Goal: Obtain resource: Download file/media

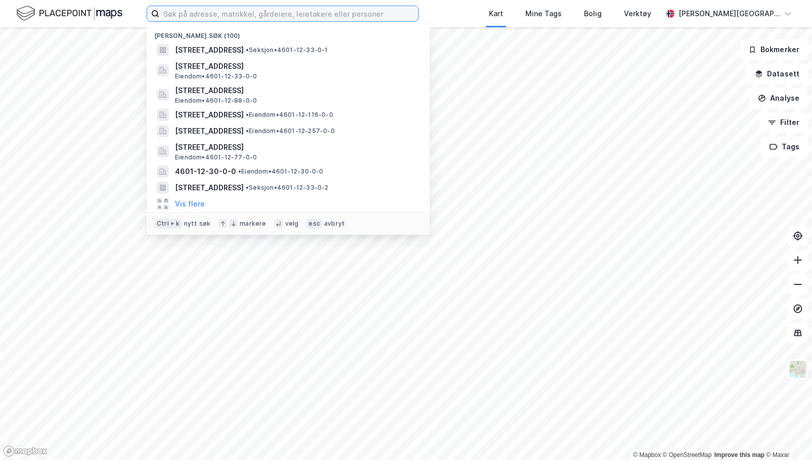
click at [183, 14] on input at bounding box center [288, 13] width 259 height 15
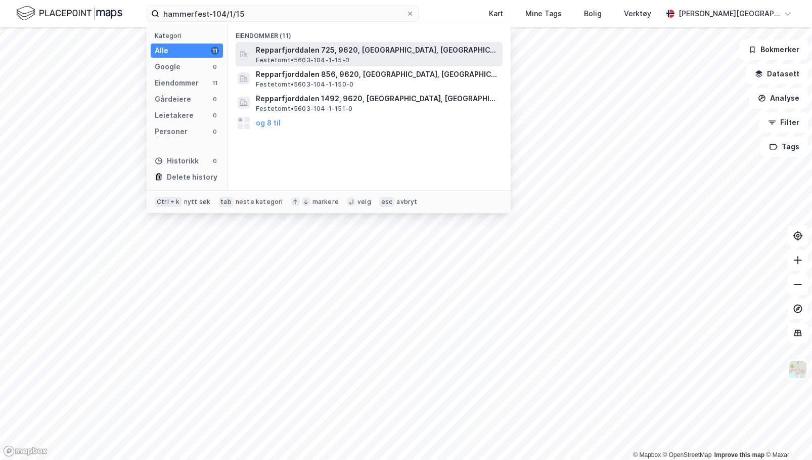
click at [297, 49] on span "Repparfjorddalen 725, 9620, [GEOGRAPHIC_DATA], [GEOGRAPHIC_DATA]" at bounding box center [377, 50] width 243 height 12
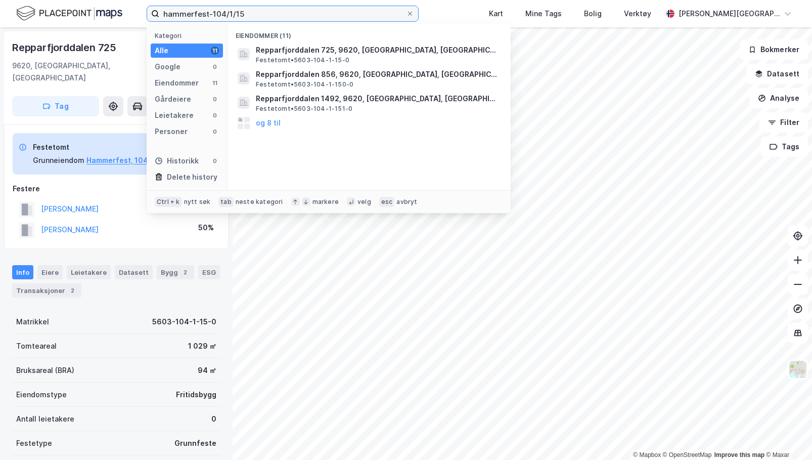
click at [223, 13] on input "hammerfest-104/1/15" at bounding box center [282, 13] width 247 height 15
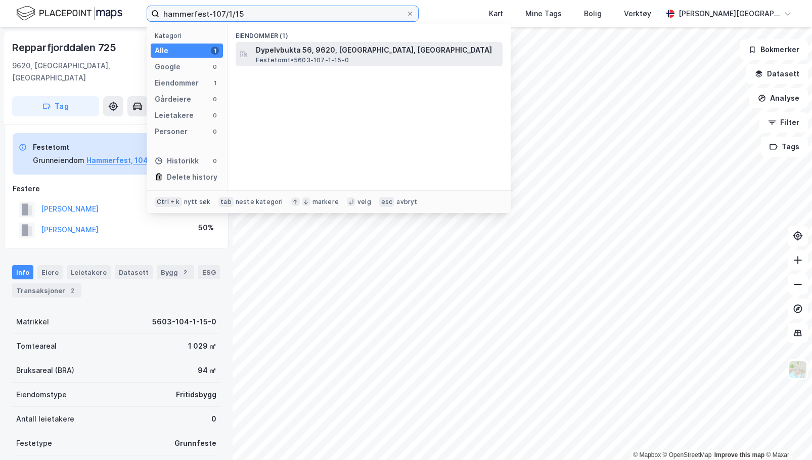
type input "hammerfest-107/1/15"
click at [285, 49] on span "Dypelvbukta 56, 9620, [GEOGRAPHIC_DATA], [GEOGRAPHIC_DATA]" at bounding box center [377, 50] width 243 height 12
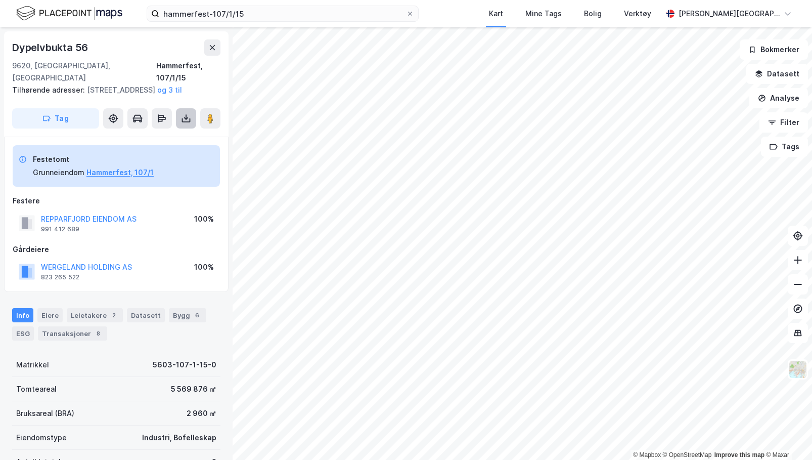
click at [180, 124] on button at bounding box center [186, 118] width 20 height 20
click at [149, 143] on div "Last ned grunnbok" at bounding box center [142, 138] width 108 height 16
